Goal: Information Seeking & Learning: Learn about a topic

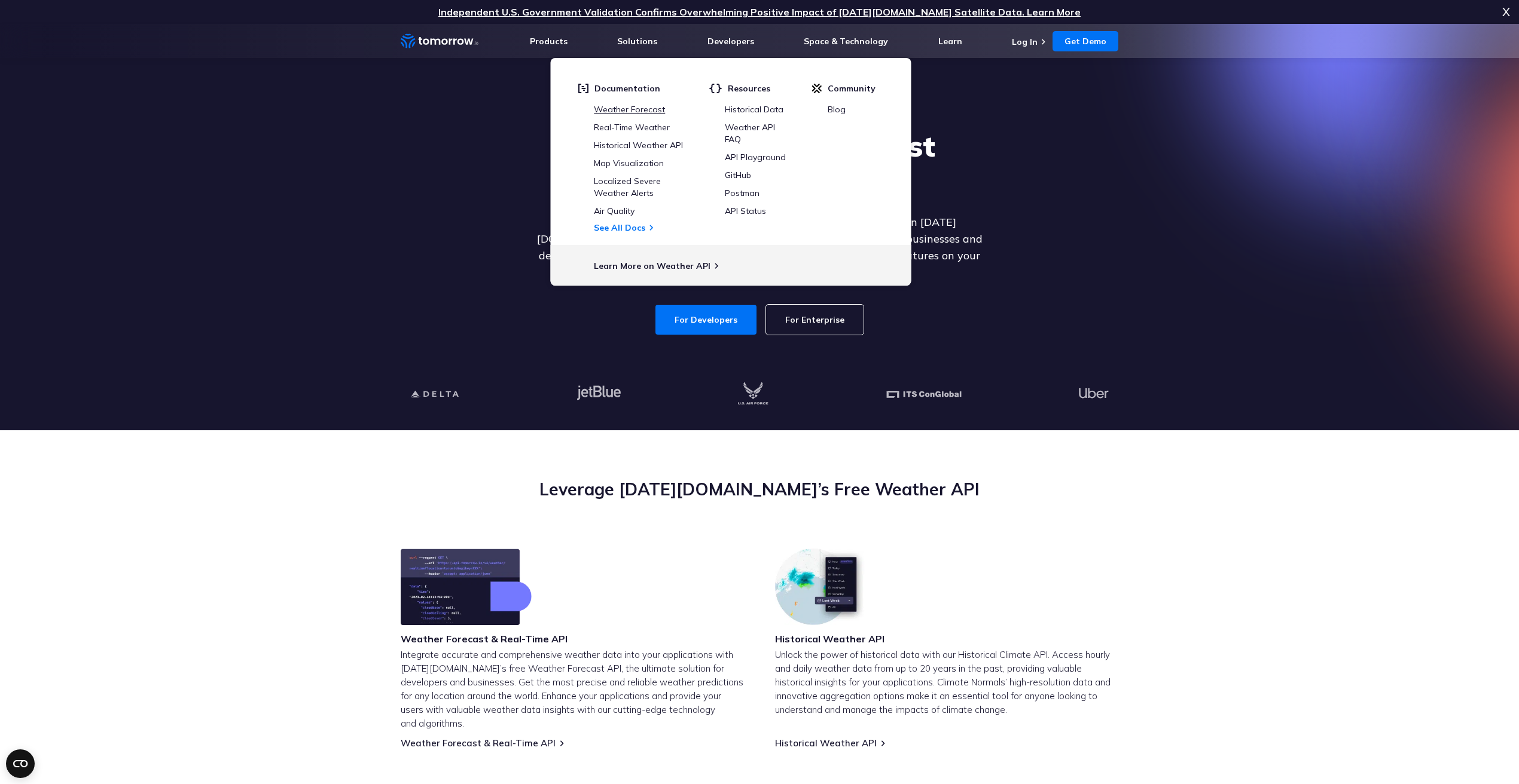
click at [653, 108] on link "Weather Forecast" at bounding box center [630, 109] width 71 height 11
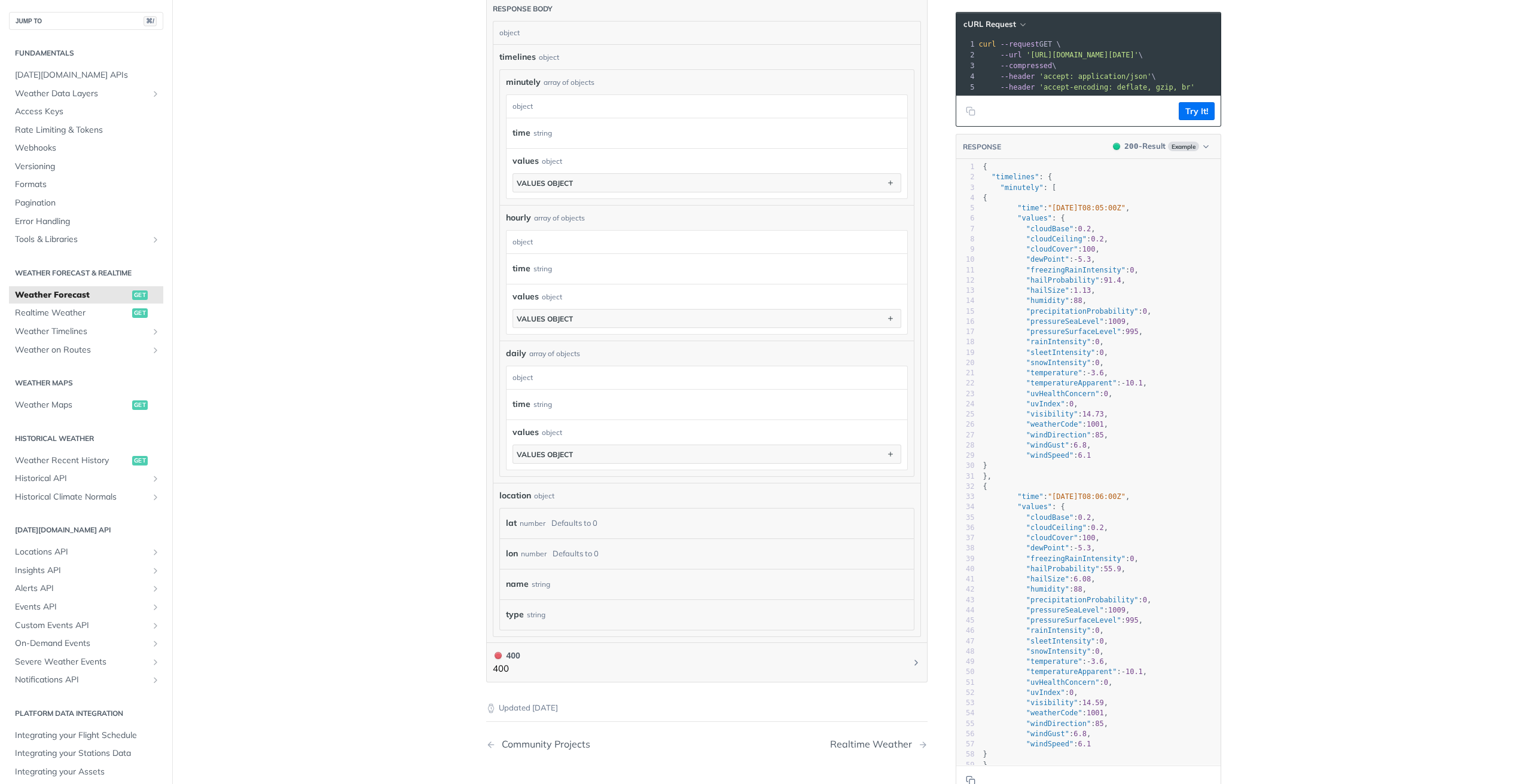
scroll to position [752, 0]
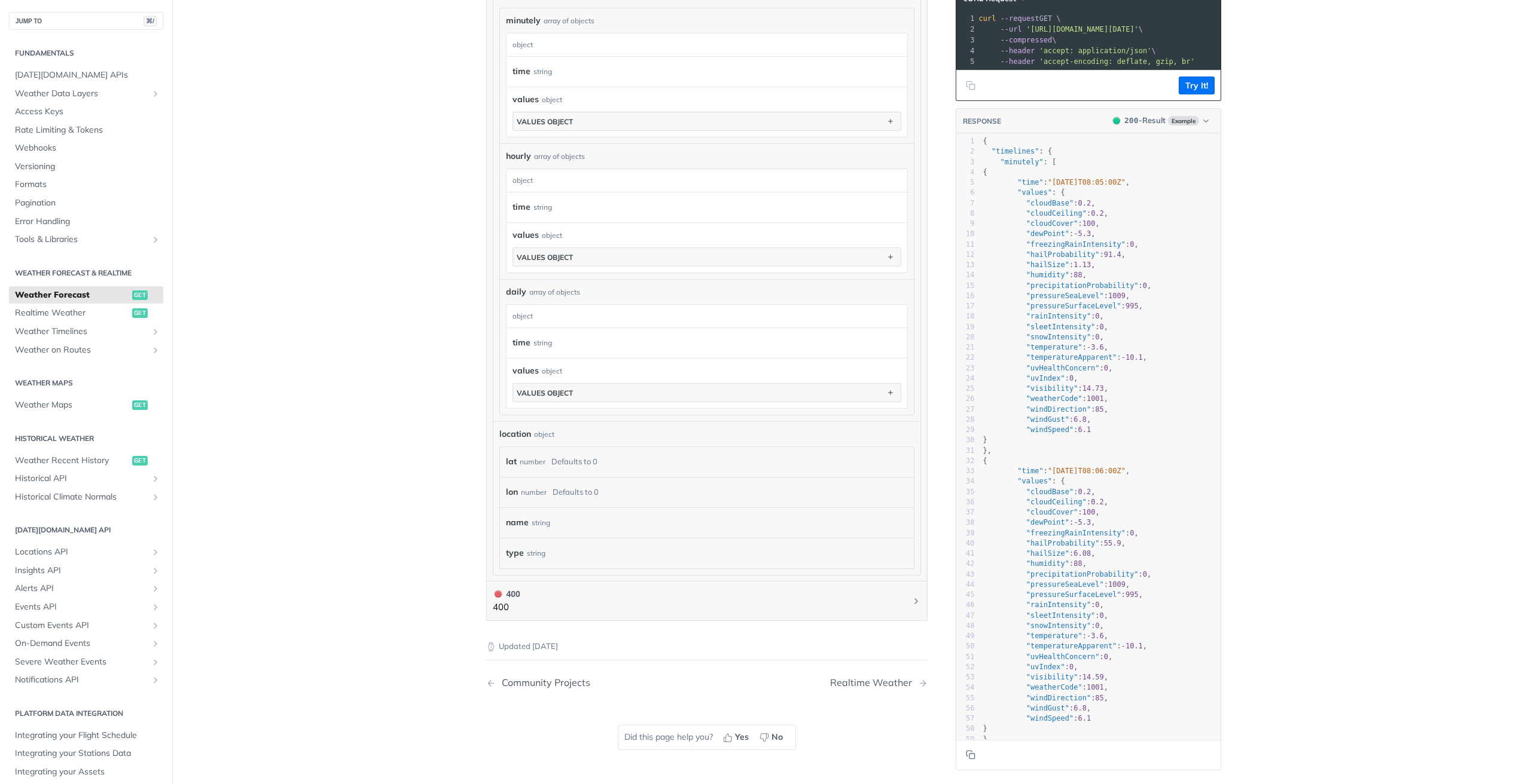
click at [341, 444] on main "JUMP TO ⌘/ Fundamentals Tomorrow.io APIs Weather Data Layers Core Probabilistic…" at bounding box center [764, 52] width 1528 height 1480
click at [1042, 207] on span ""cloudBase"" at bounding box center [1049, 203] width 47 height 9
click at [1069, 300] on span ""pressureSeaLevel"" at bounding box center [1064, 296] width 78 height 9
click at [1061, 403] on span ""weatherCode"" at bounding box center [1054, 399] width 56 height 9
type textarea "weatherCode"
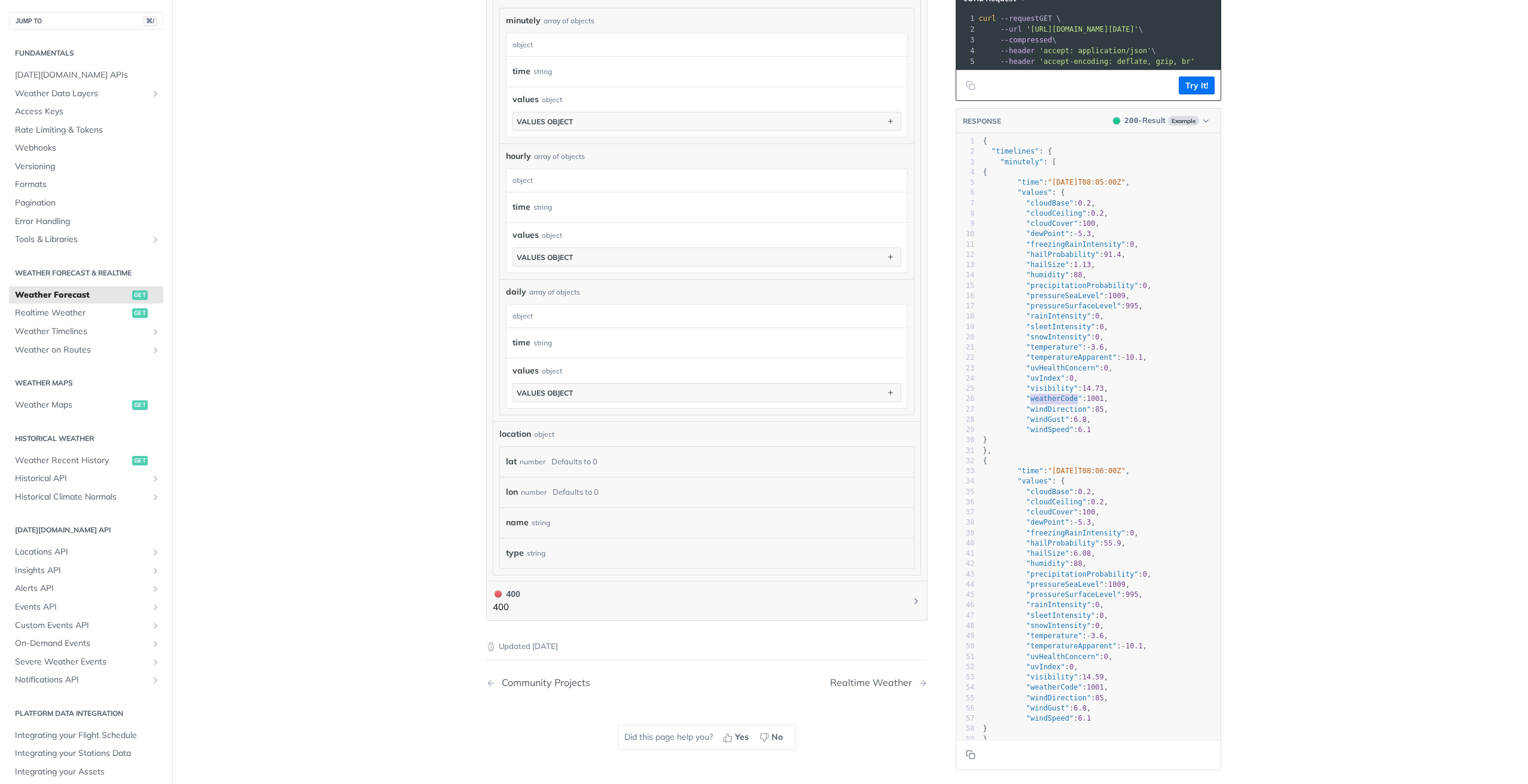
click at [1061, 403] on span ""weatherCode"" at bounding box center [1054, 399] width 56 height 9
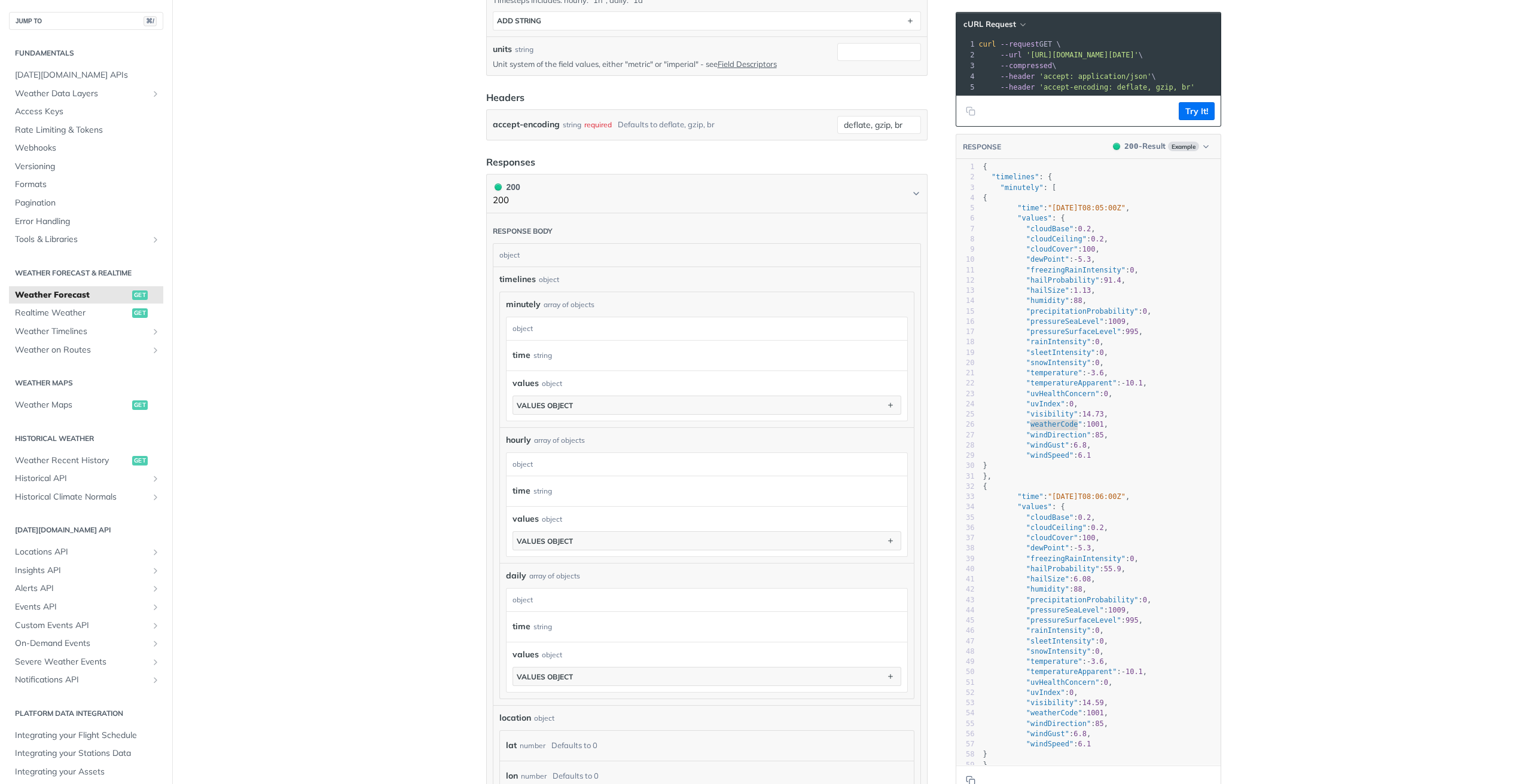
scroll to position [258, 0]
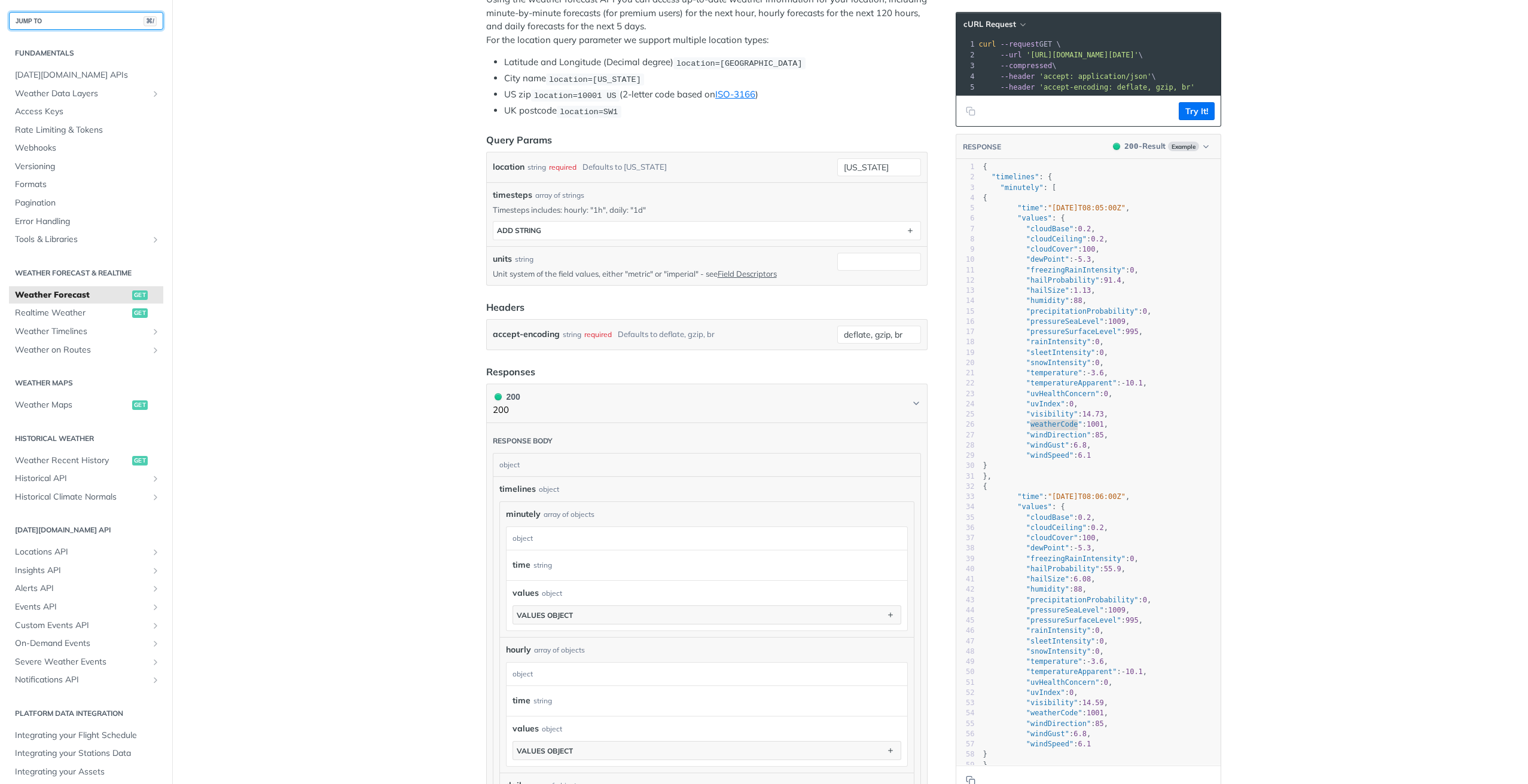
click at [107, 21] on button "JUMP TO ⌘/" at bounding box center [86, 21] width 155 height 18
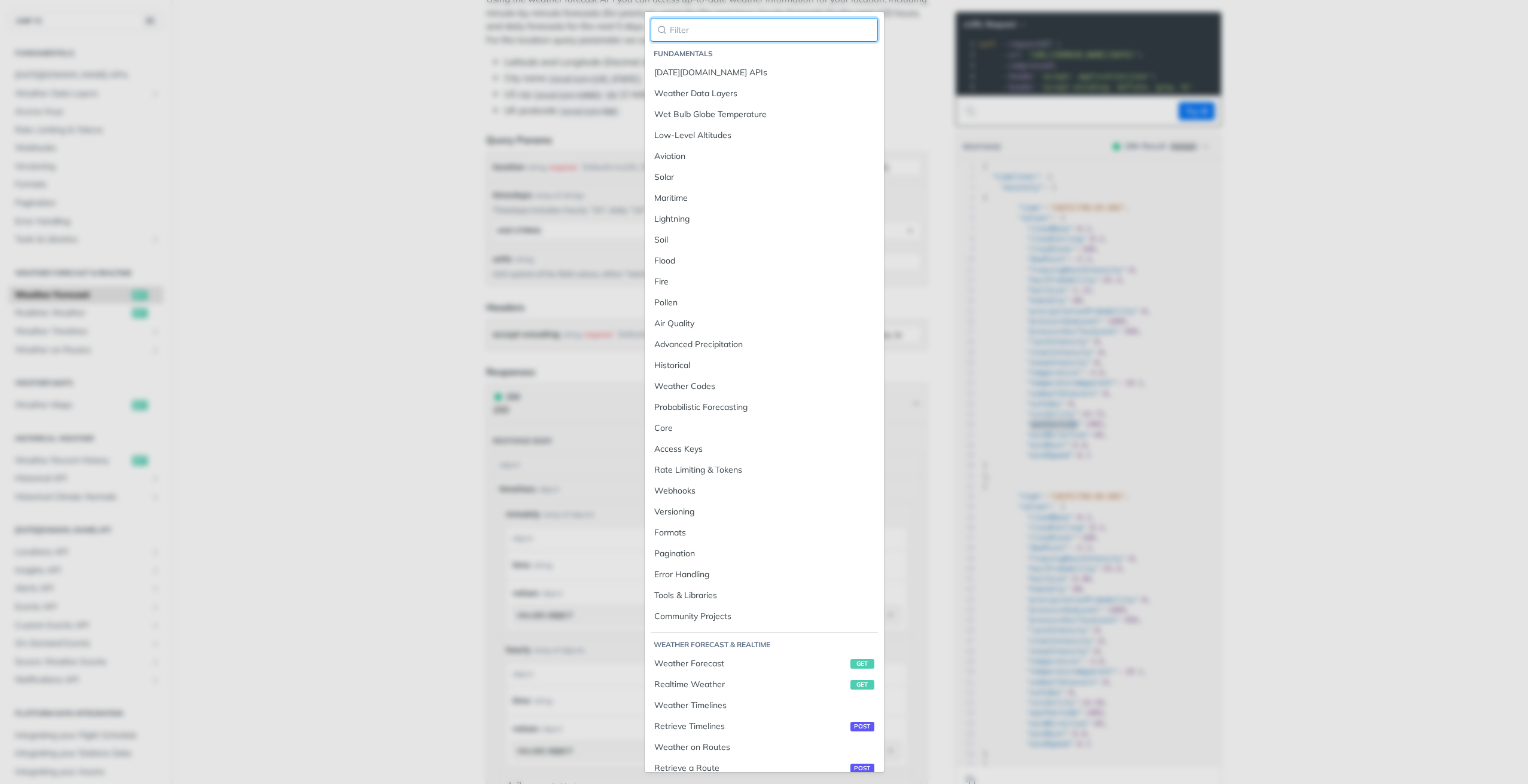
paste input "weatherCode"
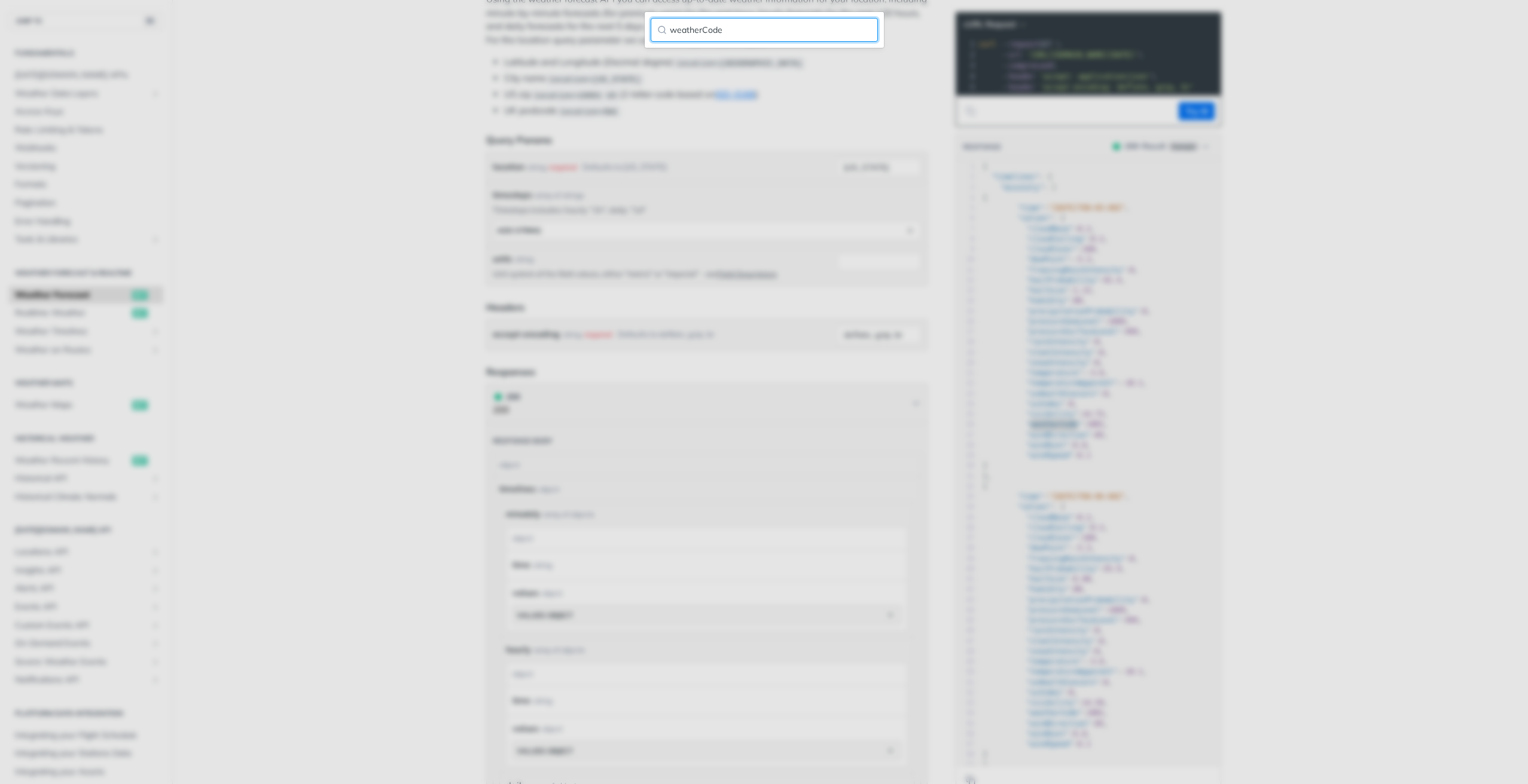
click at [818, 28] on input "weatherCode" at bounding box center [764, 30] width 227 height 24
type input "\"
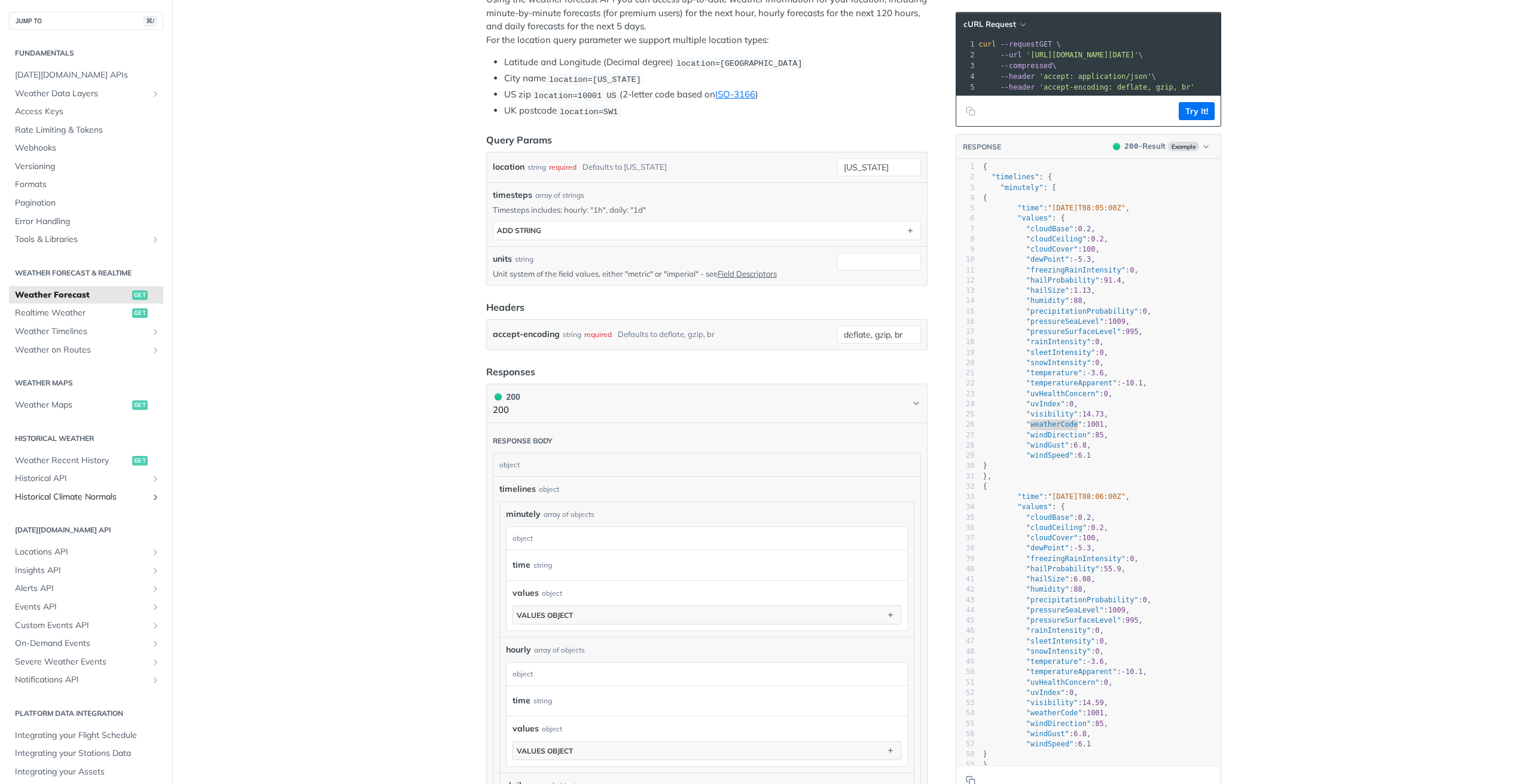
scroll to position [10, 0]
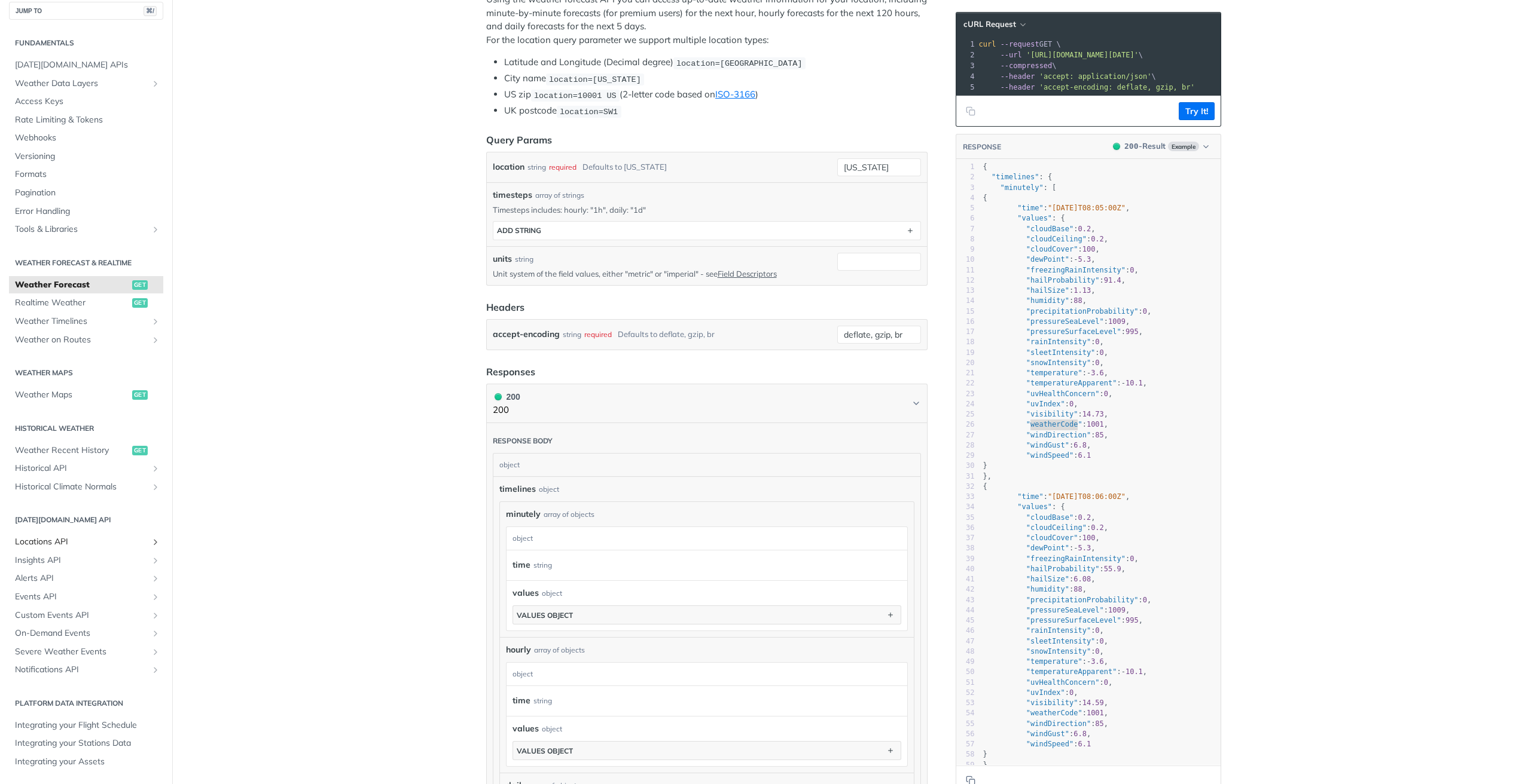
click at [73, 545] on span "Locations API" at bounding box center [81, 542] width 132 height 12
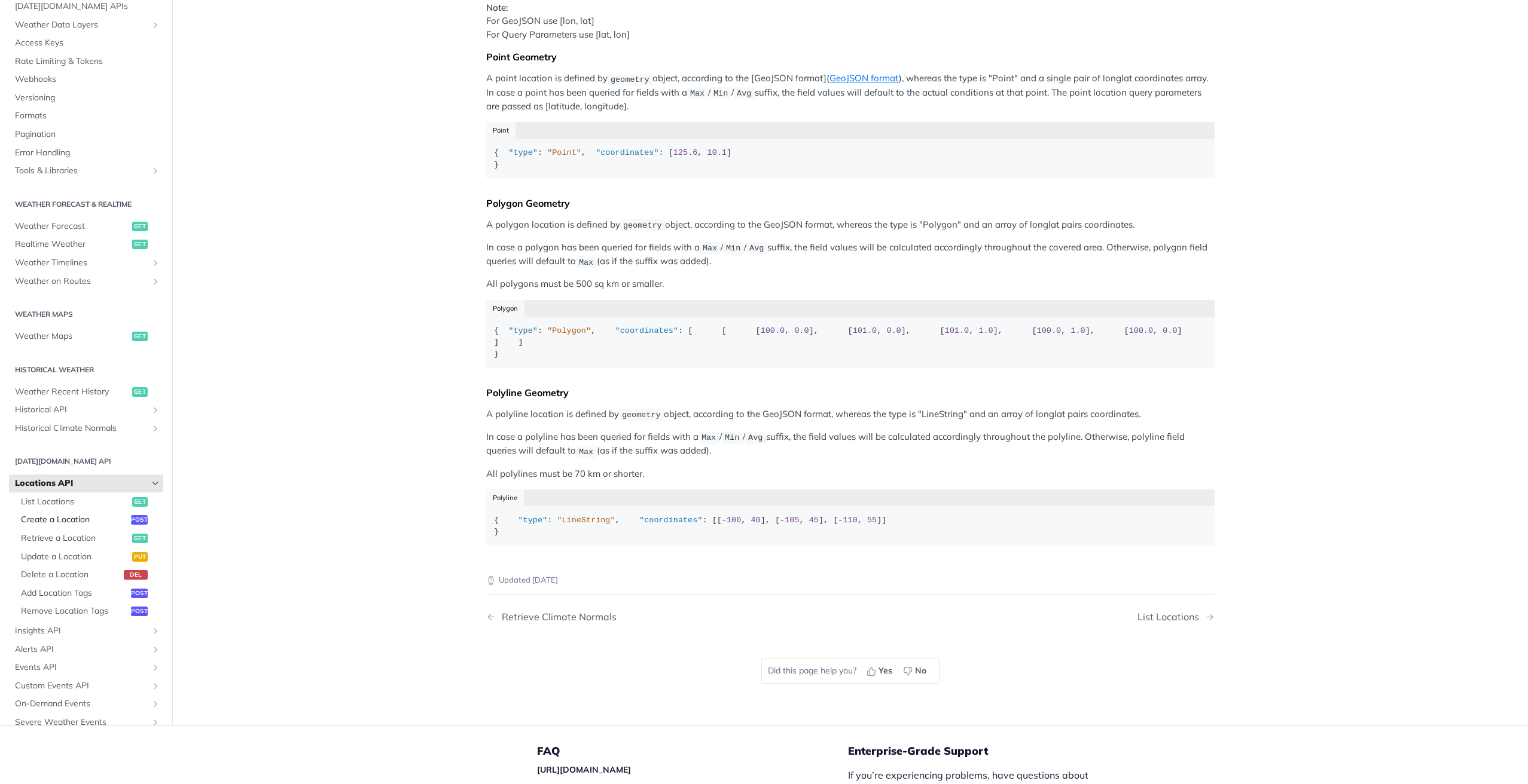
scroll to position [9, 0]
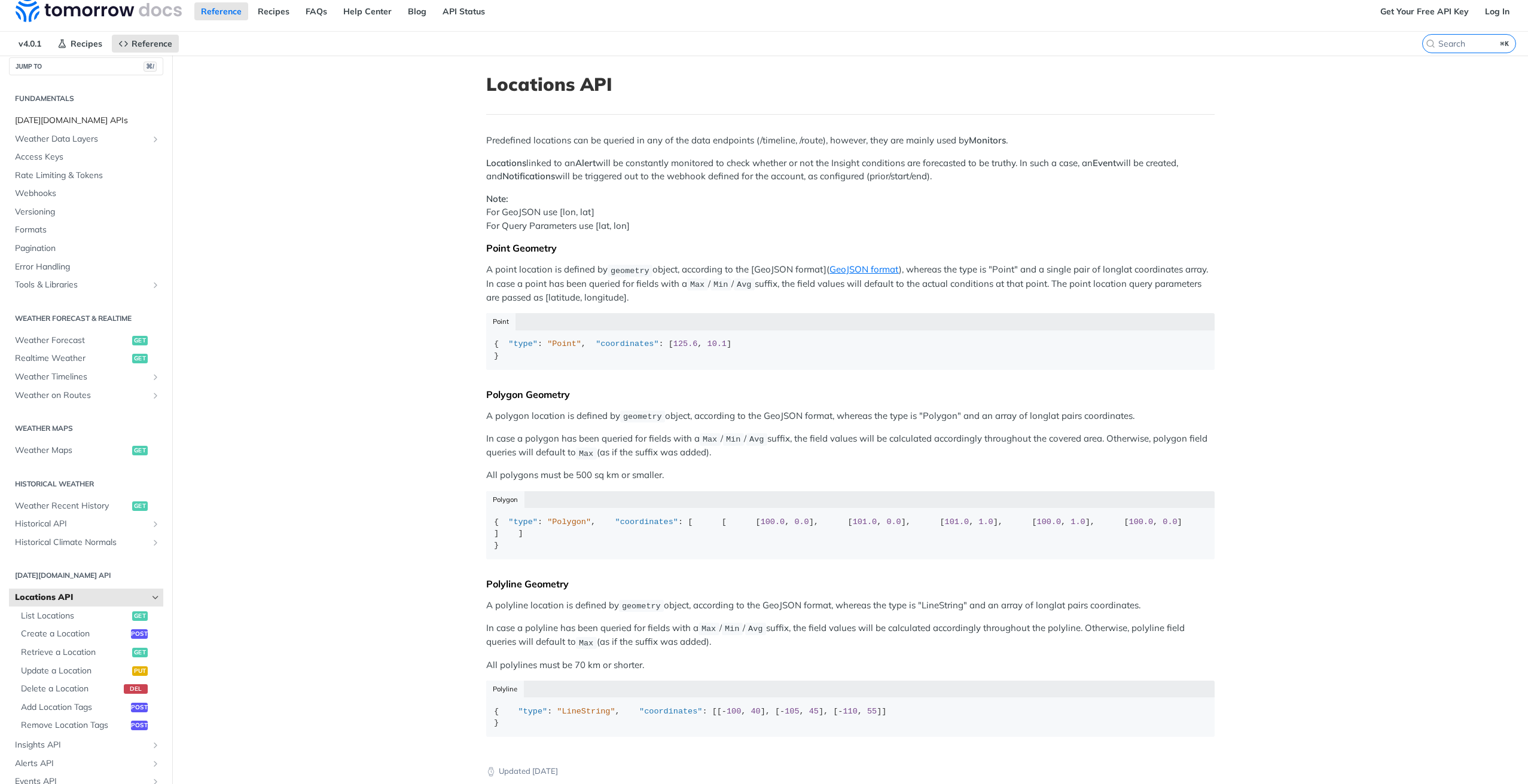
click at [71, 122] on span "Tomorrow.io APIs" at bounding box center [88, 120] width 145 height 12
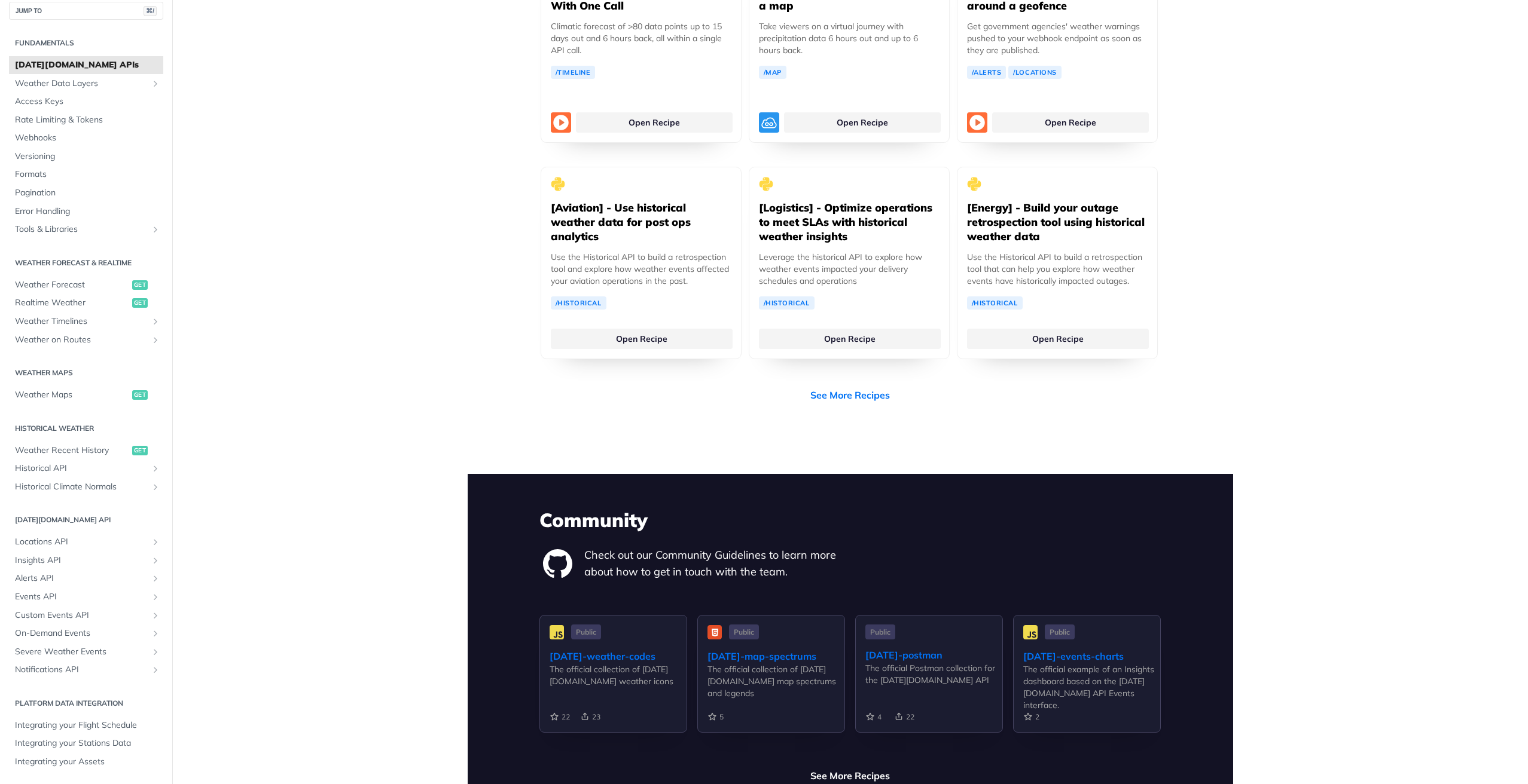
scroll to position [2595, 0]
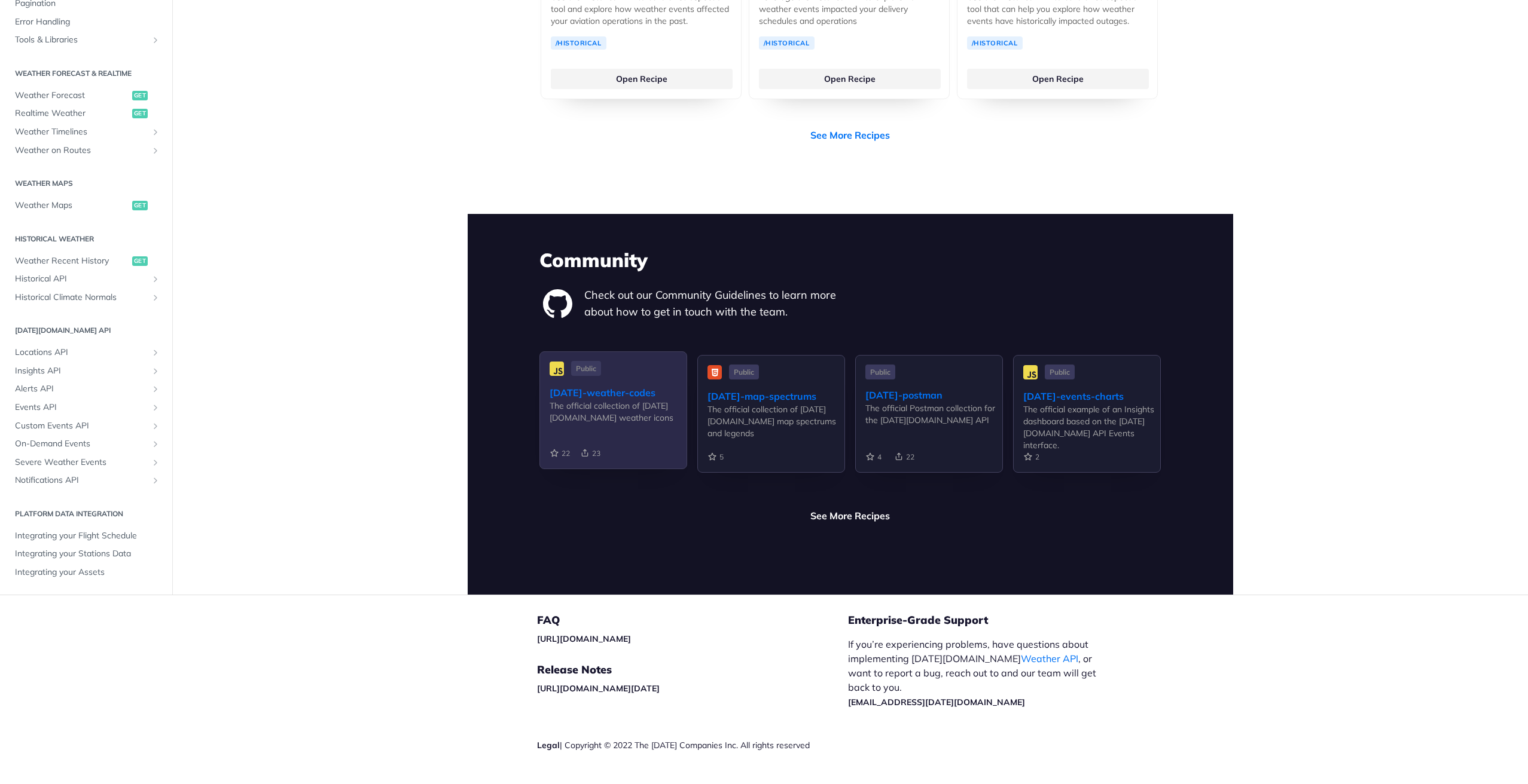
click at [614, 385] on div "tomorrow-weather-codes" at bounding box center [618, 392] width 137 height 14
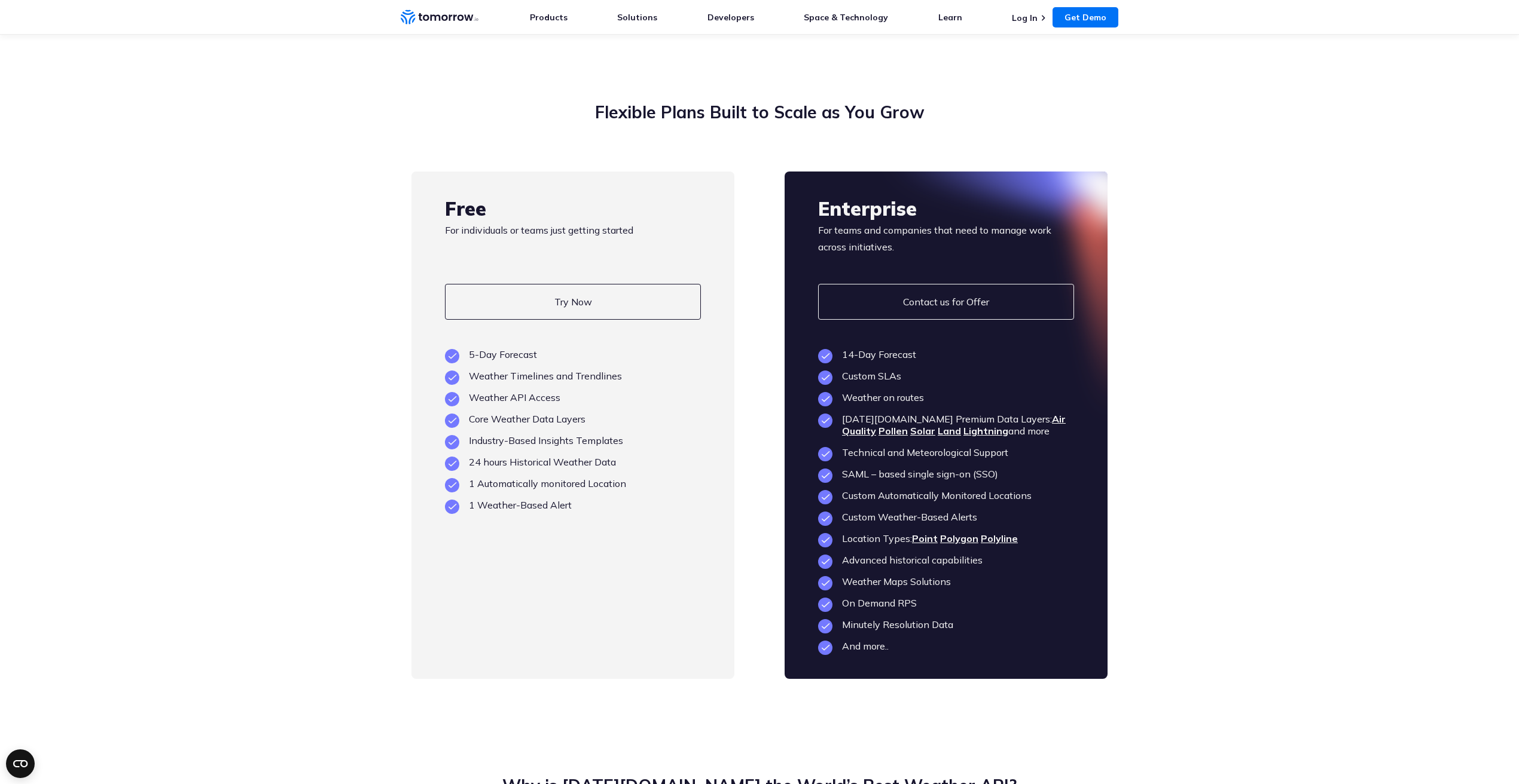
scroll to position [2645, 0]
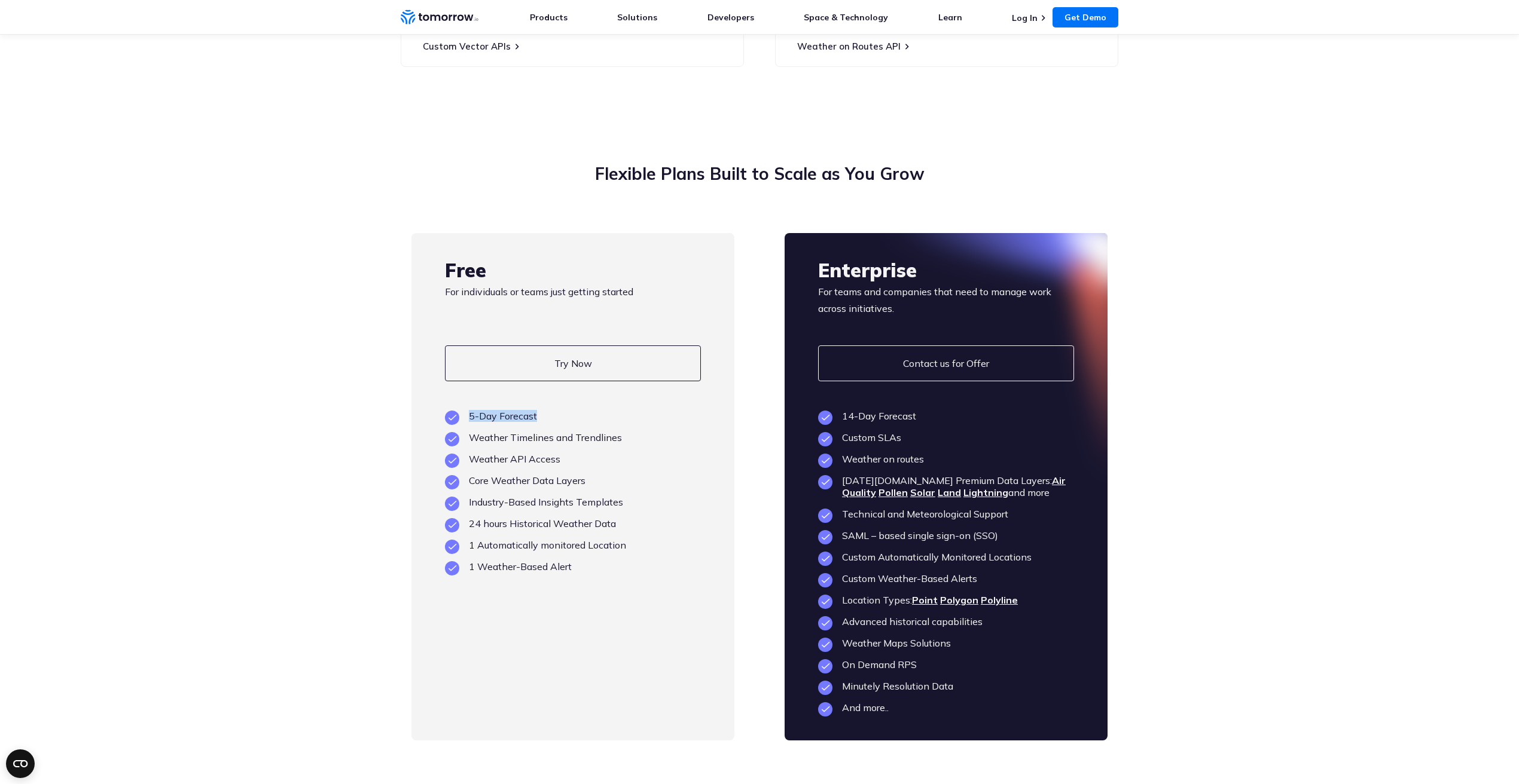
drag, startPoint x: 546, startPoint y: 389, endPoint x: 467, endPoint y: 385, distance: 79.1
click at [467, 410] on li "5-Day Forecast" at bounding box center [573, 416] width 256 height 12
drag, startPoint x: 470, startPoint y: 407, endPoint x: 645, endPoint y: 418, distance: 175.3
click at [645, 418] on ul "5-Day Forecast Weather Timelines and Trendlines Weather API Access Core Weather…" at bounding box center [573, 491] width 256 height 162
click at [645, 446] on ul "5-Day Forecast Weather Timelines and Trendlines Weather API Access Core Weather…" at bounding box center [573, 491] width 256 height 162
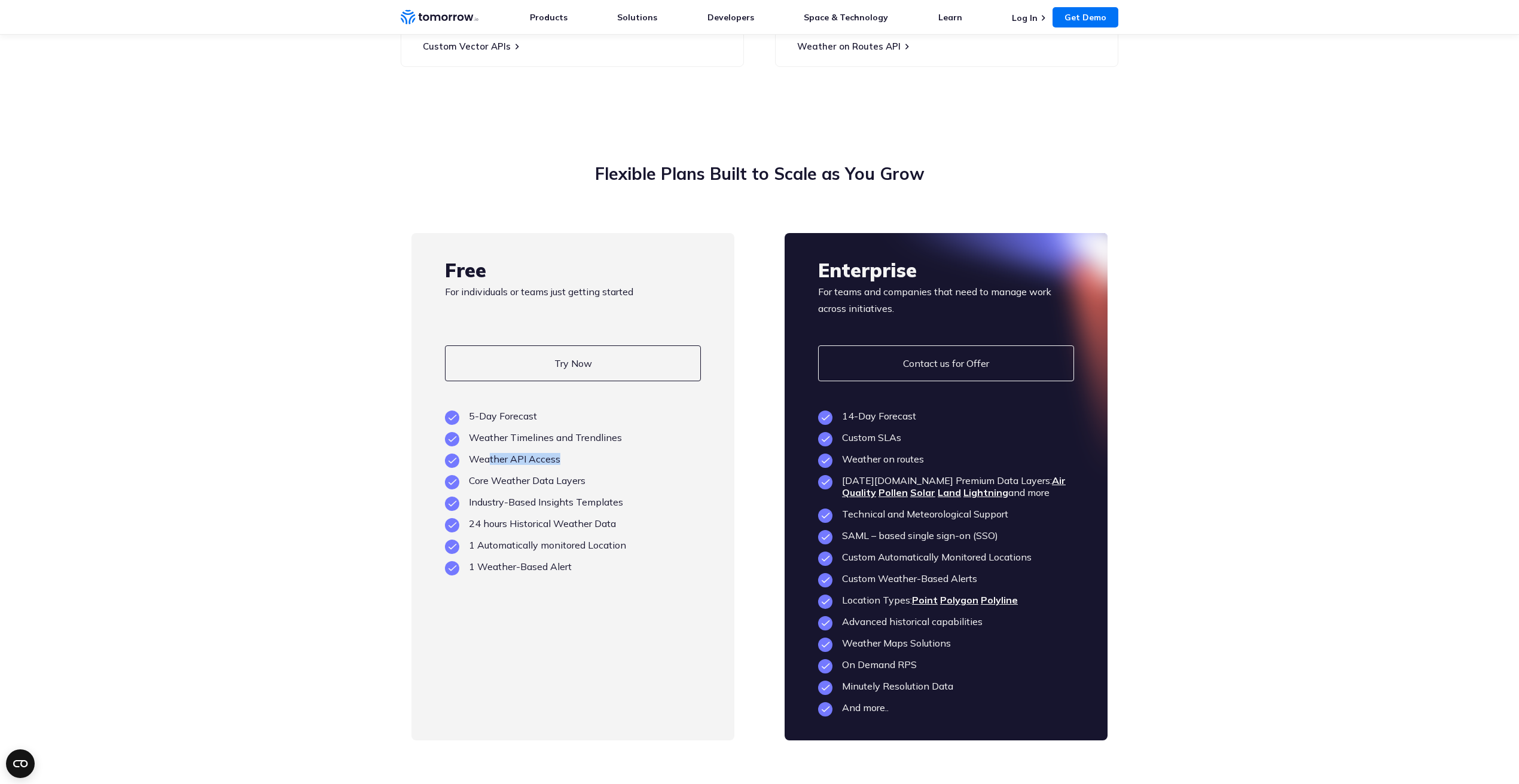
drag, startPoint x: 561, startPoint y: 434, endPoint x: 490, endPoint y: 442, distance: 71.4
click at [490, 453] on li "Weather API Access" at bounding box center [573, 459] width 256 height 12
click at [492, 475] on li "Core Weather Data Layers" at bounding box center [573, 481] width 256 height 12
click at [492, 502] on ul "5-Day Forecast Weather Timelines and Trendlines Weather API Access Core Weather…" at bounding box center [573, 491] width 256 height 162
drag, startPoint x: 512, startPoint y: 512, endPoint x: 557, endPoint y: 516, distance: 45.2
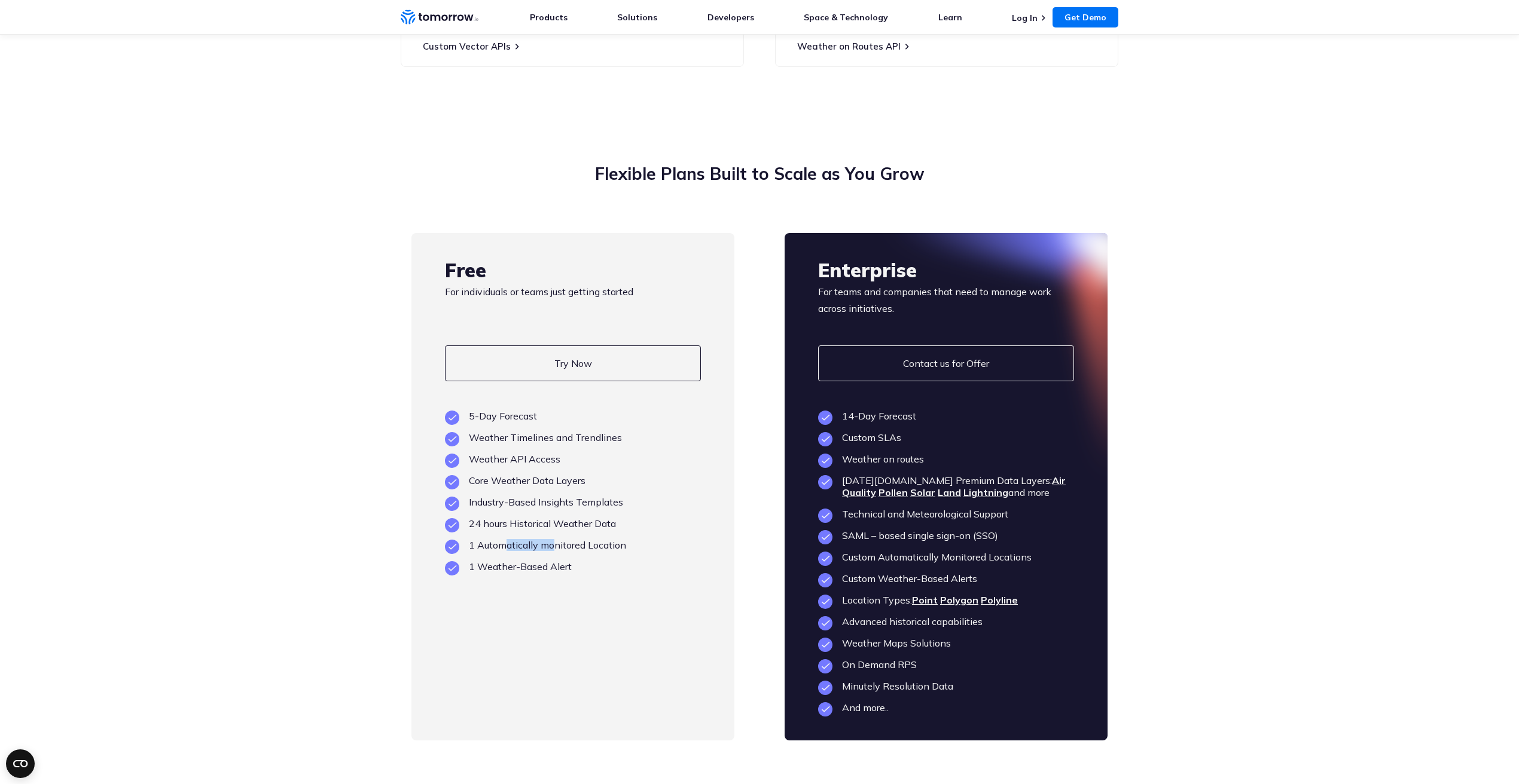
click at [557, 539] on li "1 Automatically monitored Location" at bounding box center [573, 545] width 256 height 12
click at [591, 526] on ul "5-Day Forecast Weather Timelines and Trendlines Weather API Access Core Weather…" at bounding box center [573, 491] width 256 height 162
drag, startPoint x: 591, startPoint y: 536, endPoint x: 539, endPoint y: 533, distance: 52.1
click at [539, 560] on li "1 Weather-Based Alert" at bounding box center [573, 566] width 256 height 12
click at [537, 518] on li "24 hours Historical Weather Data" at bounding box center [573, 523] width 256 height 12
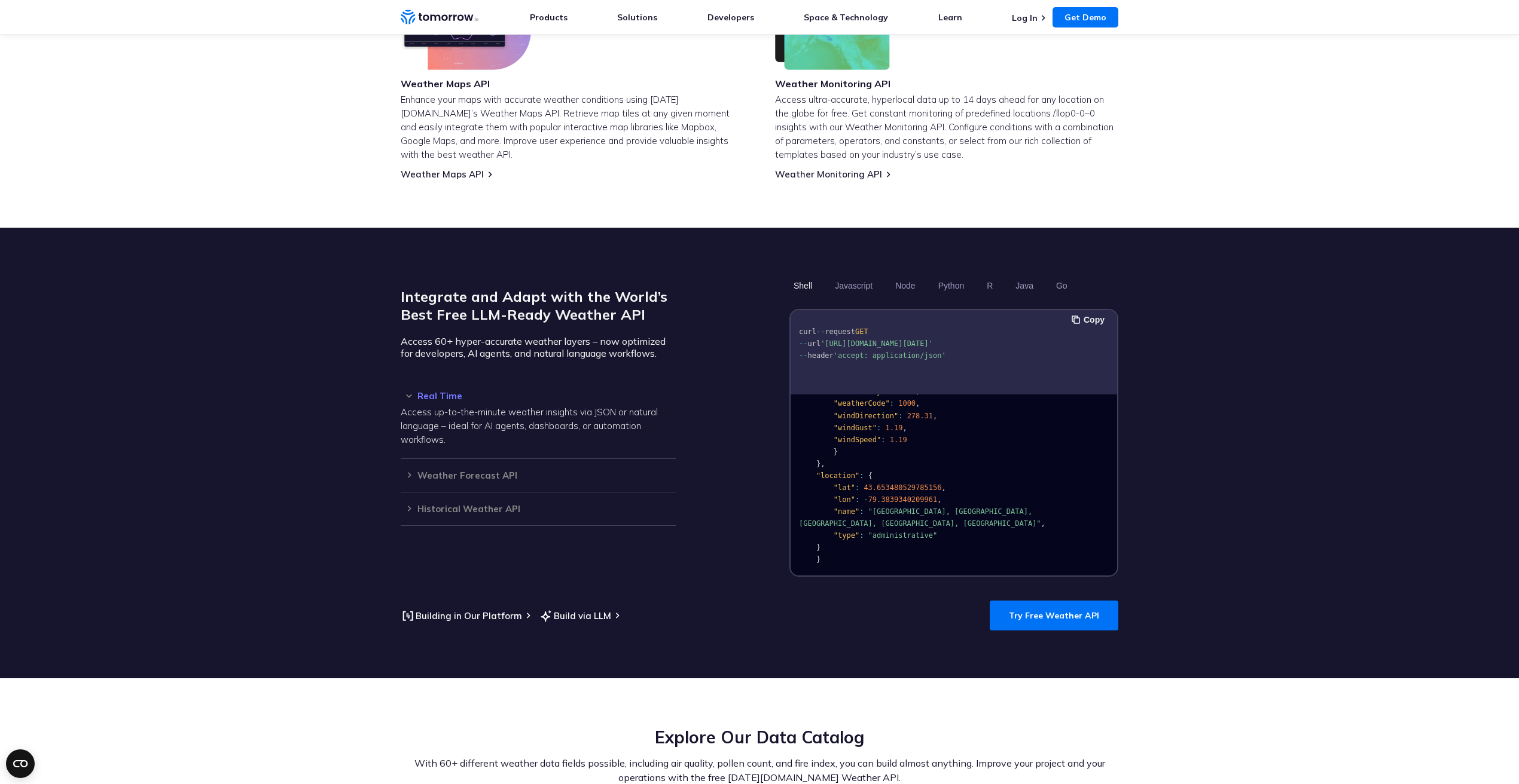
scroll to position [799, 0]
